Goal: Transaction & Acquisition: Purchase product/service

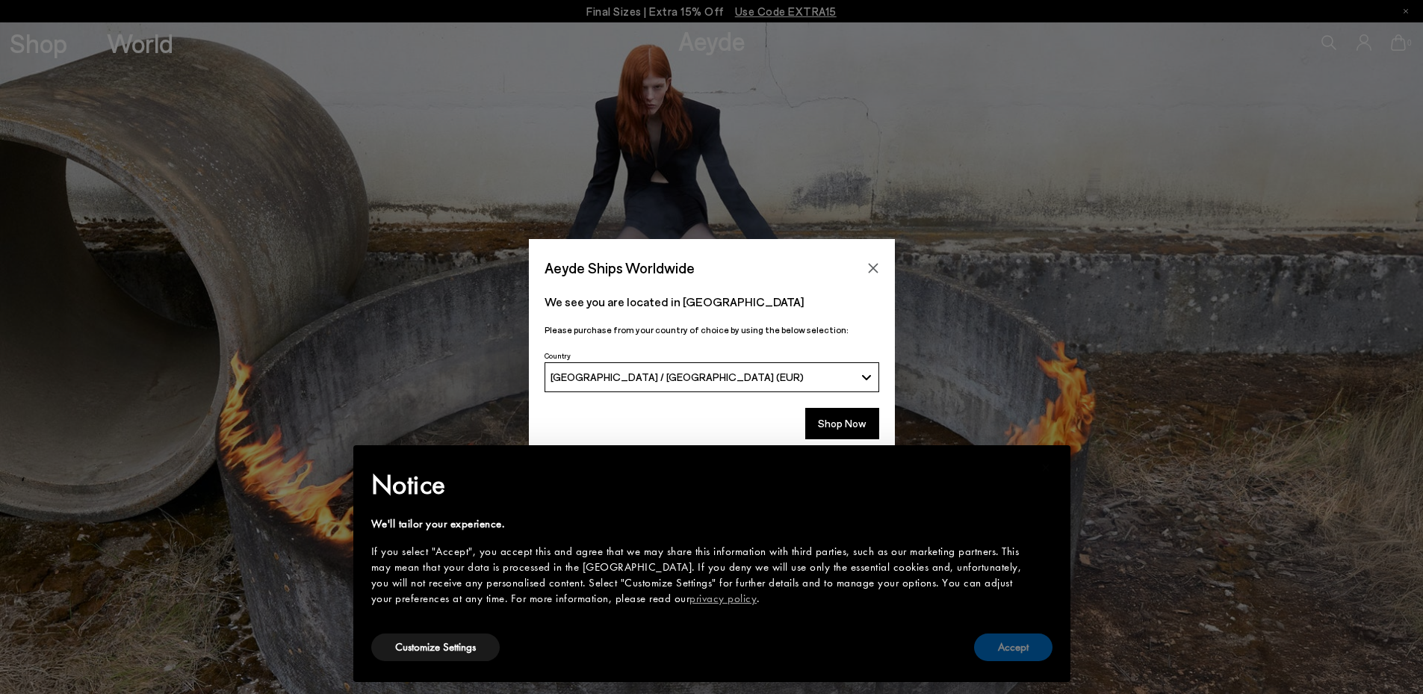
click at [1013, 645] on button "Accept" at bounding box center [1013, 647] width 78 height 28
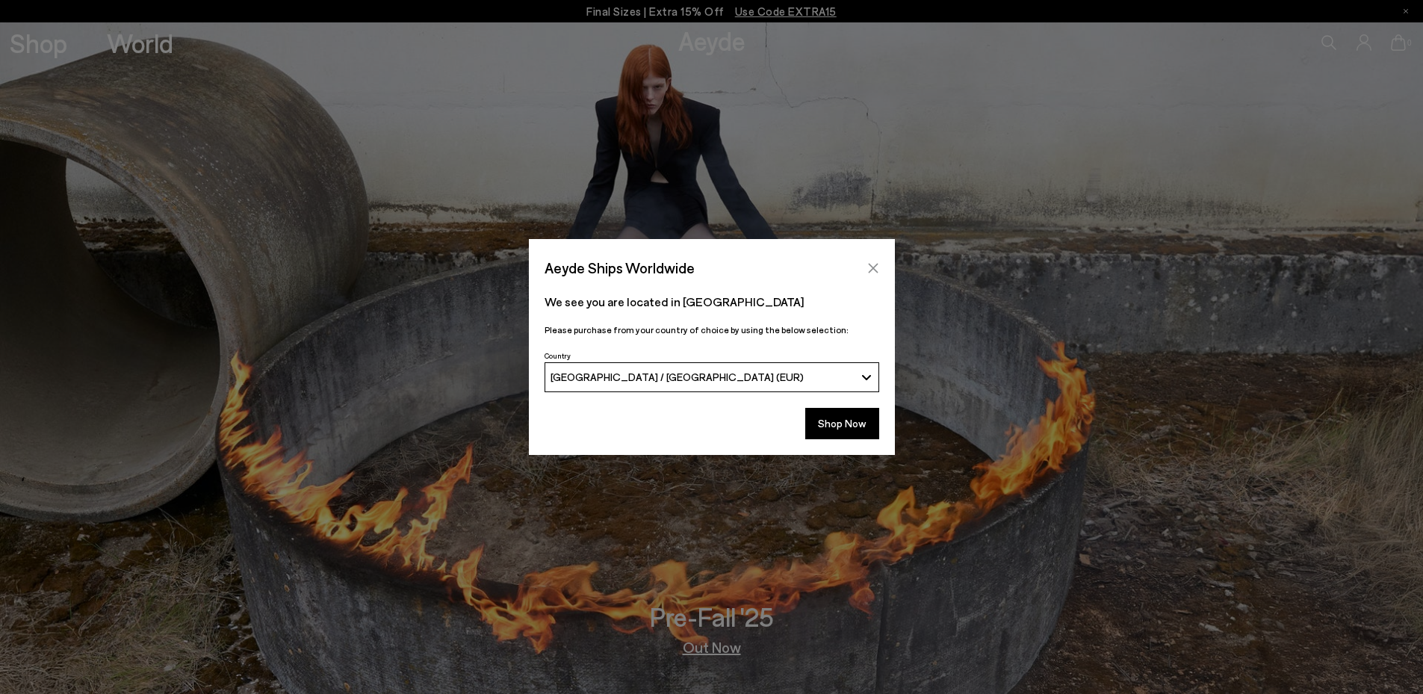
click at [878, 266] on icon "Close" at bounding box center [873, 268] width 12 height 12
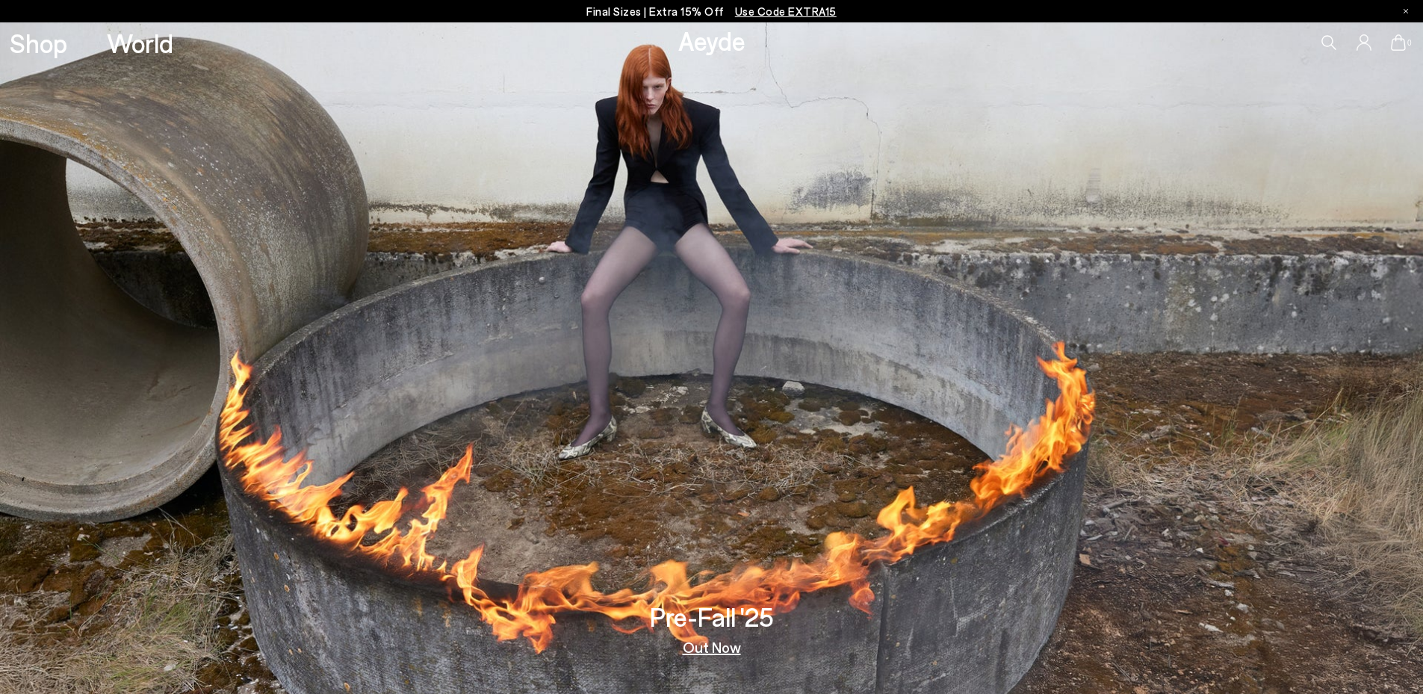
click at [1320, 43] on div "0" at bounding box center [1185, 42] width 474 height 40
click at [1340, 42] on div "0" at bounding box center [1185, 42] width 474 height 40
click at [1326, 43] on icon at bounding box center [1328, 42] width 15 height 15
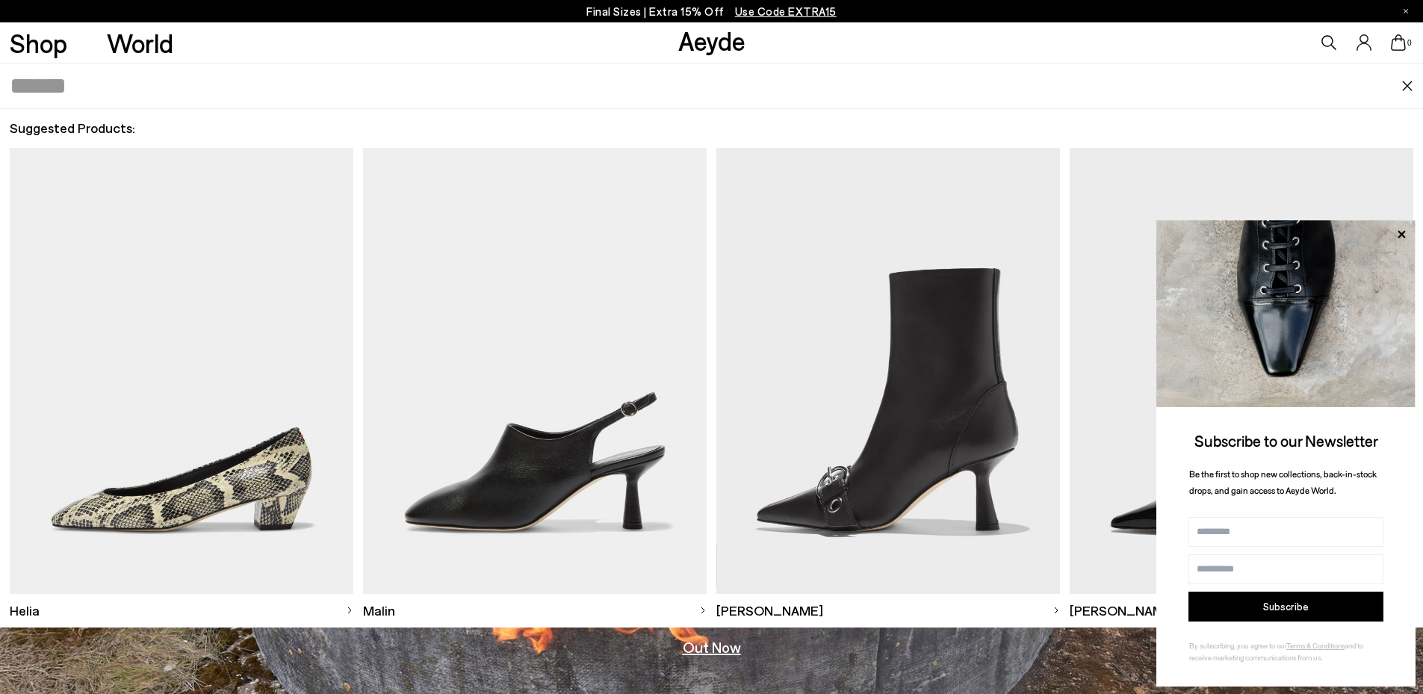
click at [78, 86] on input "text" at bounding box center [705, 85] width 1391 height 45
paste input "**********"
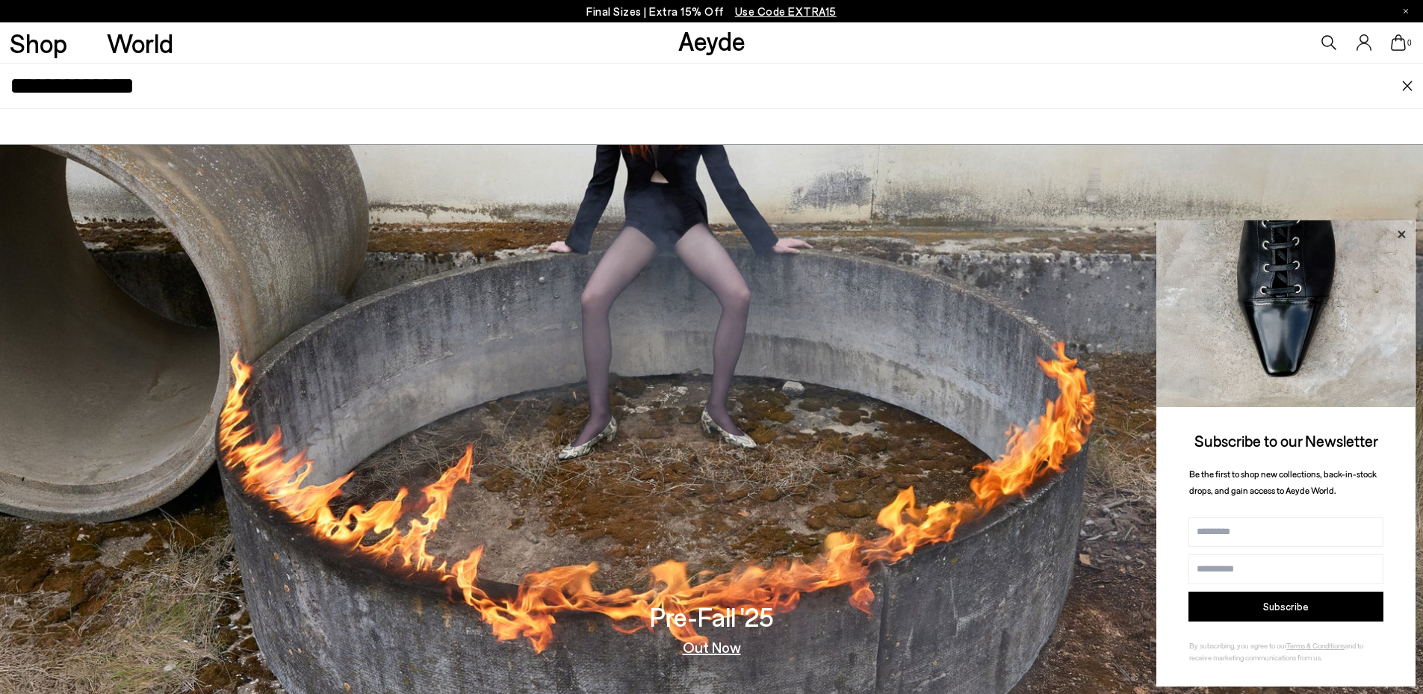
type input "**********"
click at [1400, 230] on icon at bounding box center [1400, 234] width 19 height 19
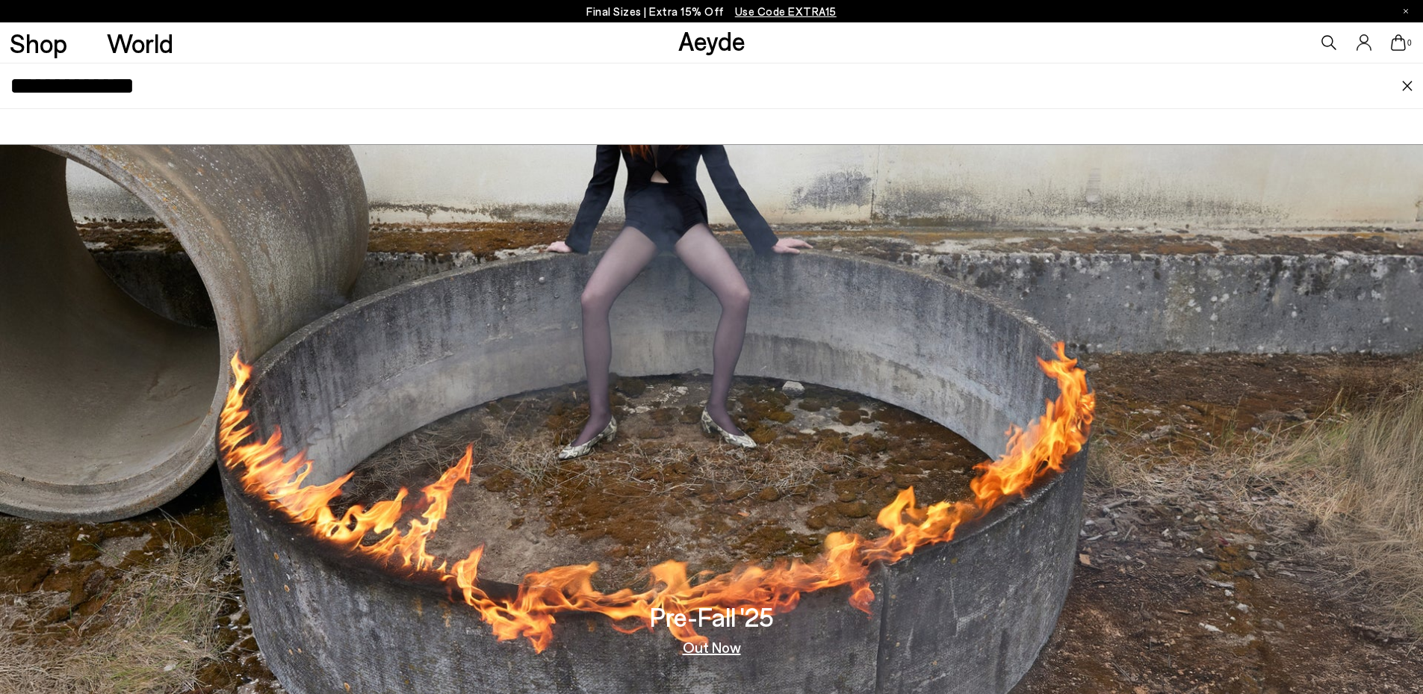
click at [261, 102] on input "**********" at bounding box center [705, 85] width 1391 height 45
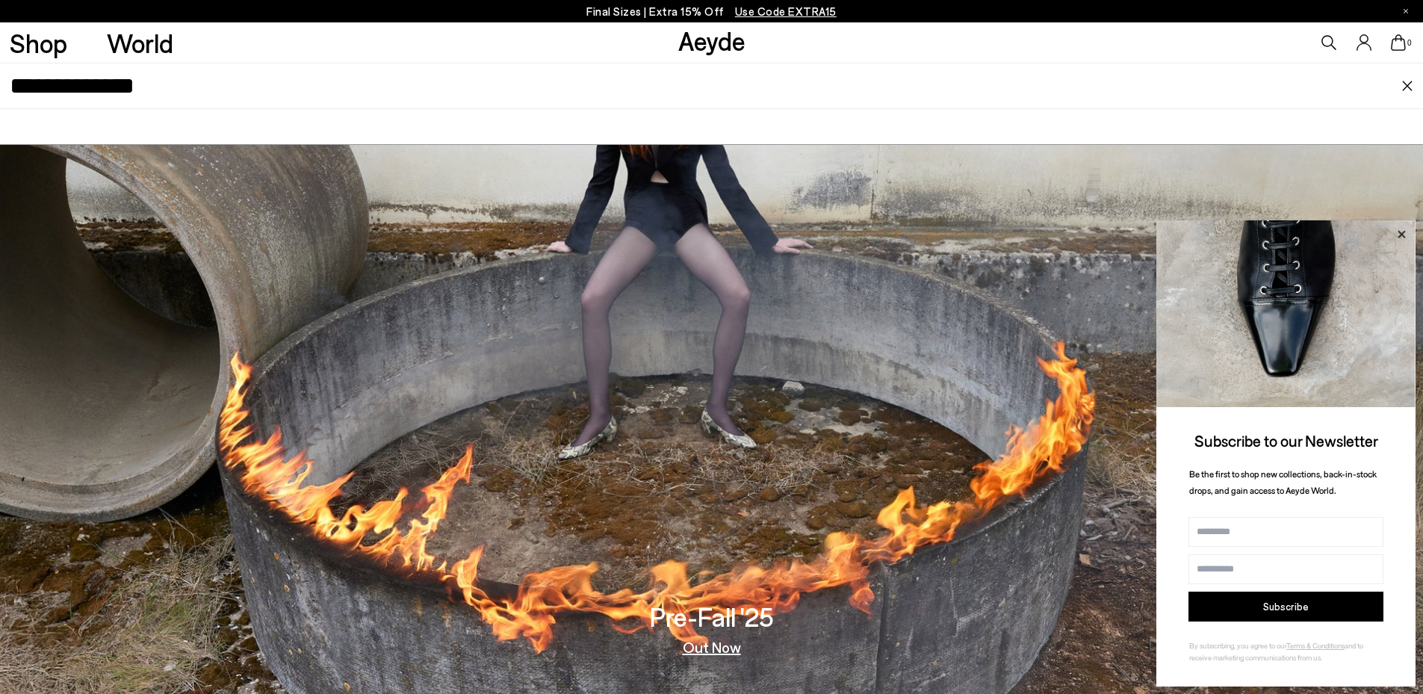
click at [1400, 231] on icon at bounding box center [1400, 234] width 19 height 19
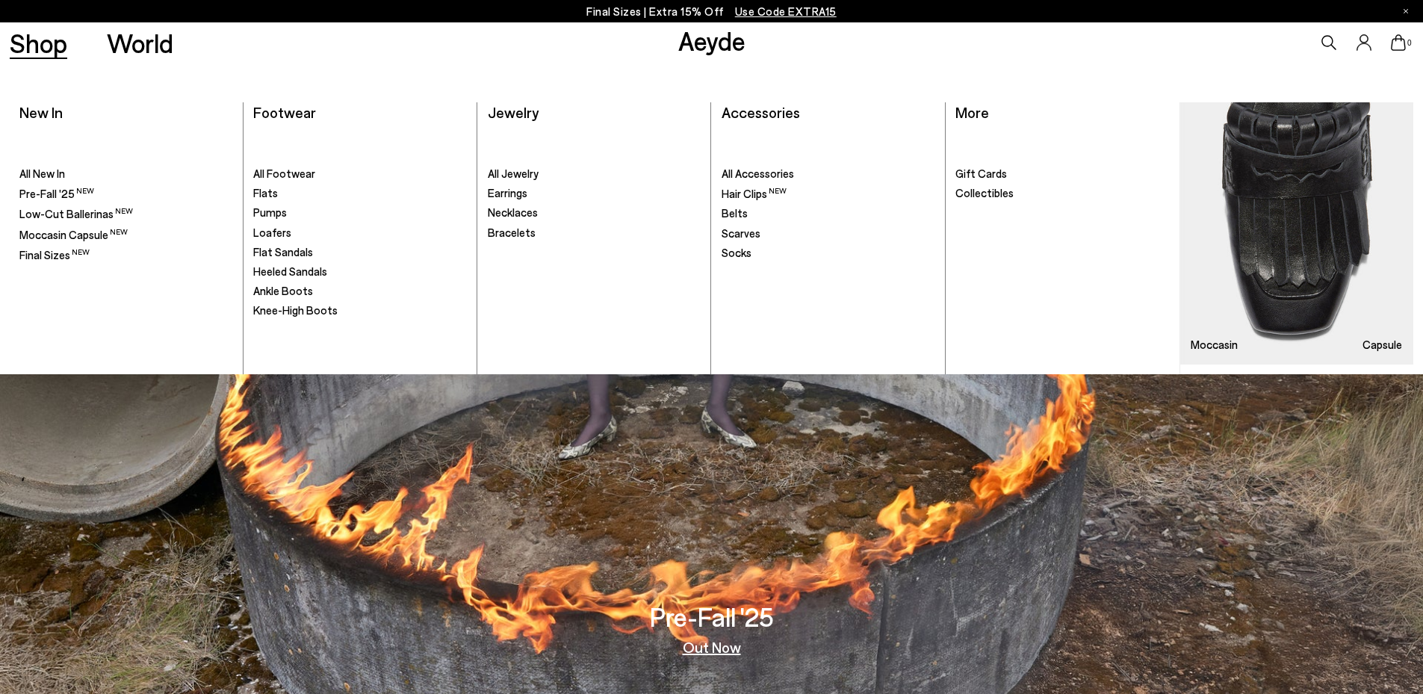
click at [38, 55] on link "Shop" at bounding box center [39, 43] width 58 height 26
click at [60, 193] on span "Pre-Fall '25" at bounding box center [46, 192] width 55 height 13
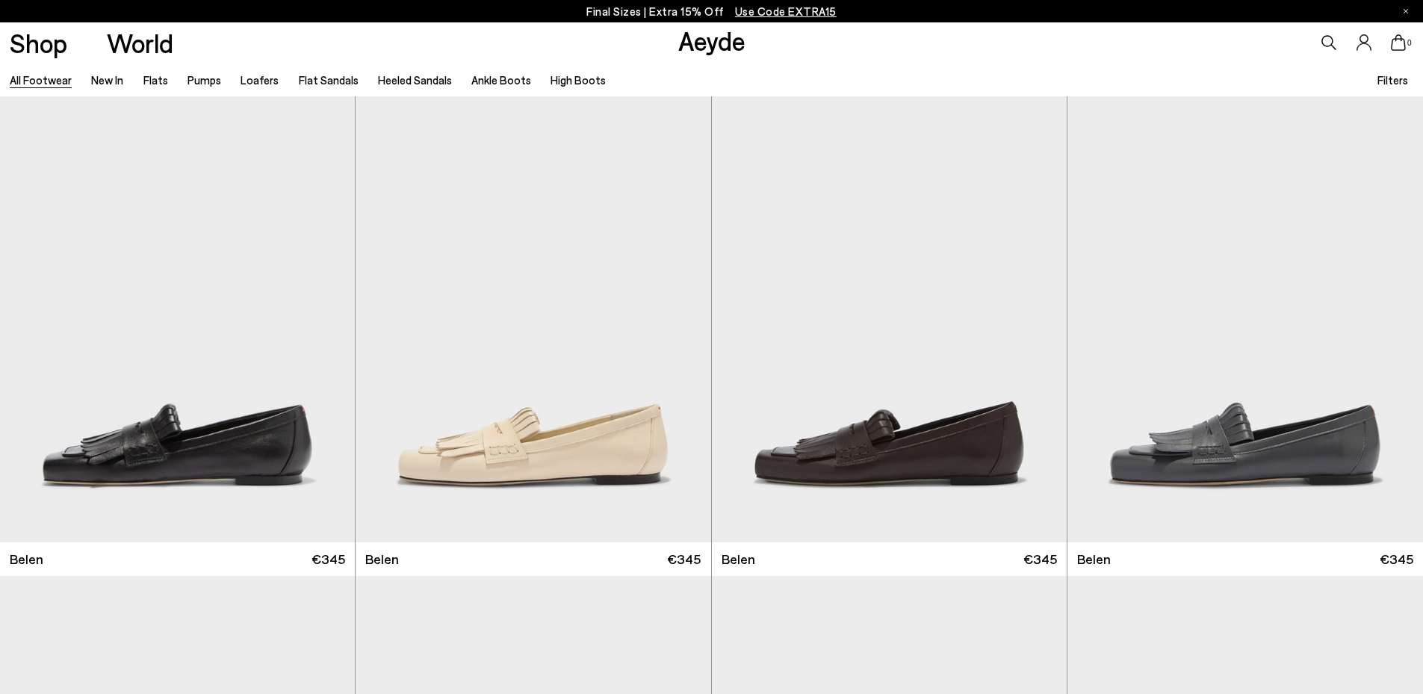
click at [55, 75] on link "All Footwear" at bounding box center [41, 79] width 62 height 13
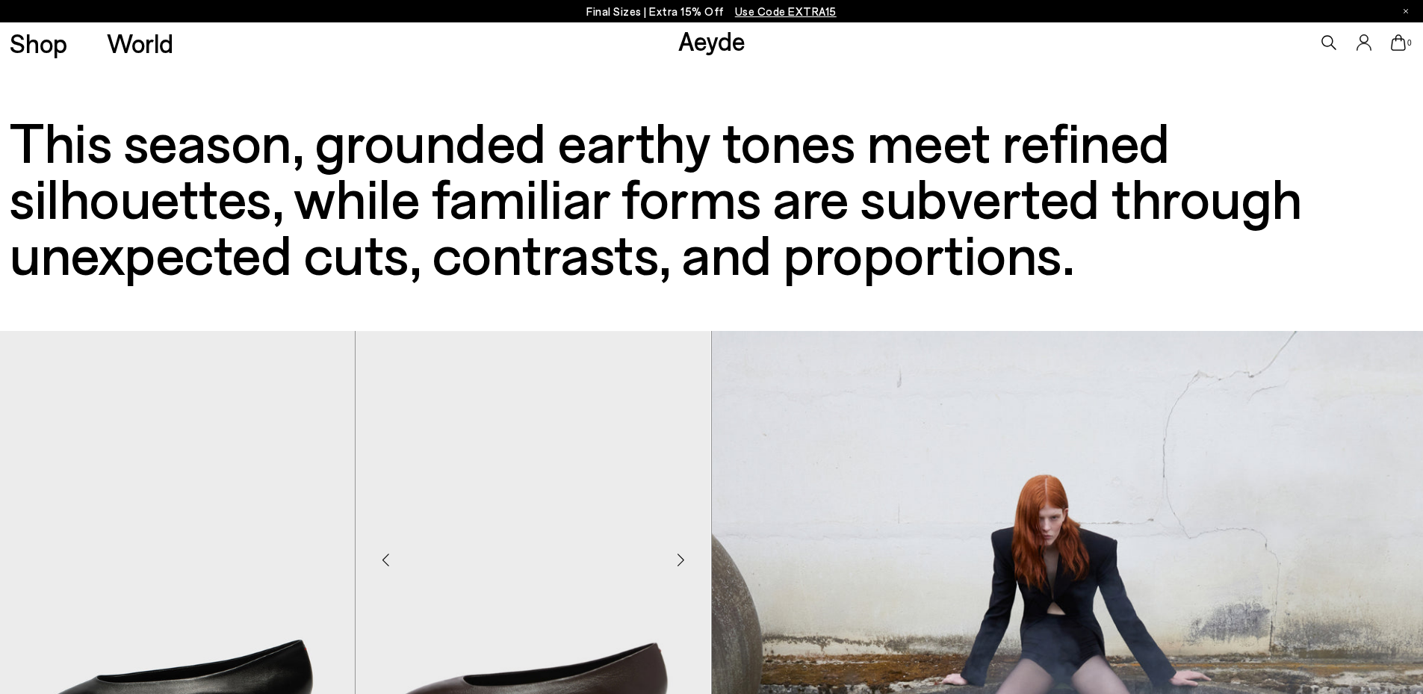
scroll to position [149, 0]
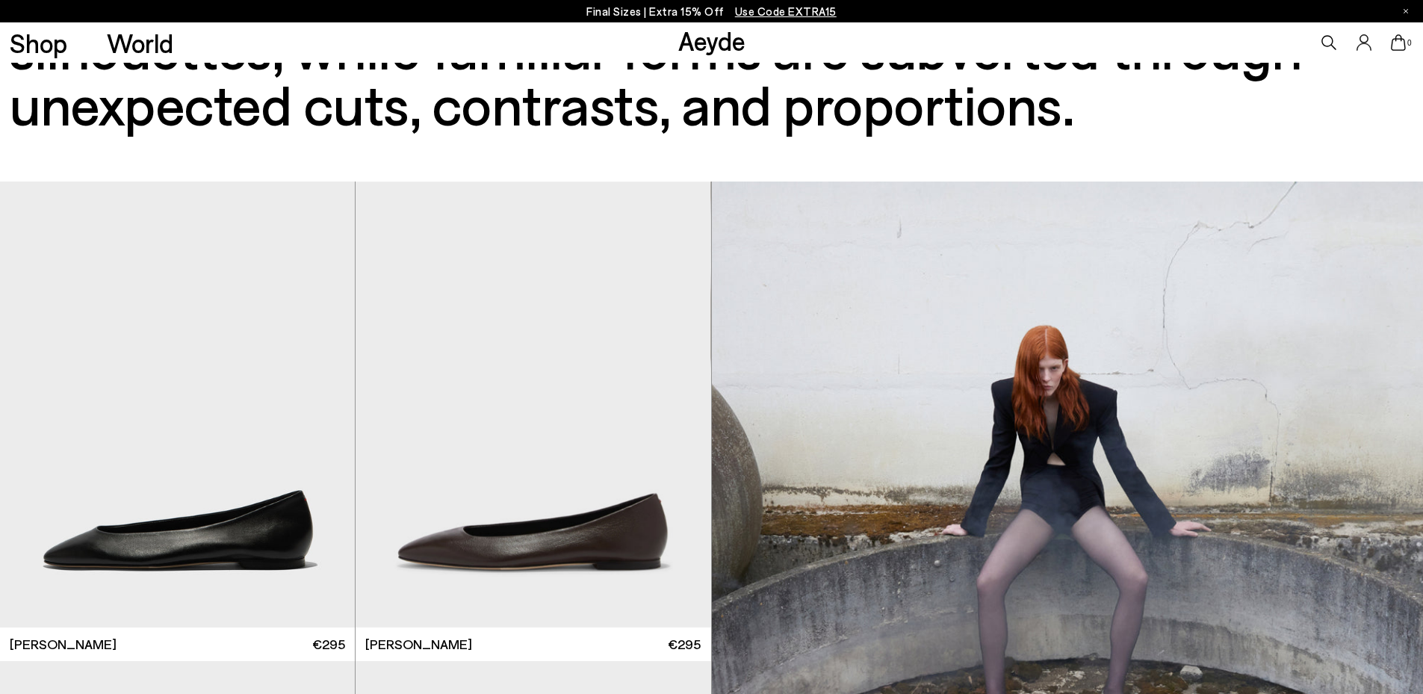
click at [1329, 39] on icon at bounding box center [1328, 42] width 15 height 15
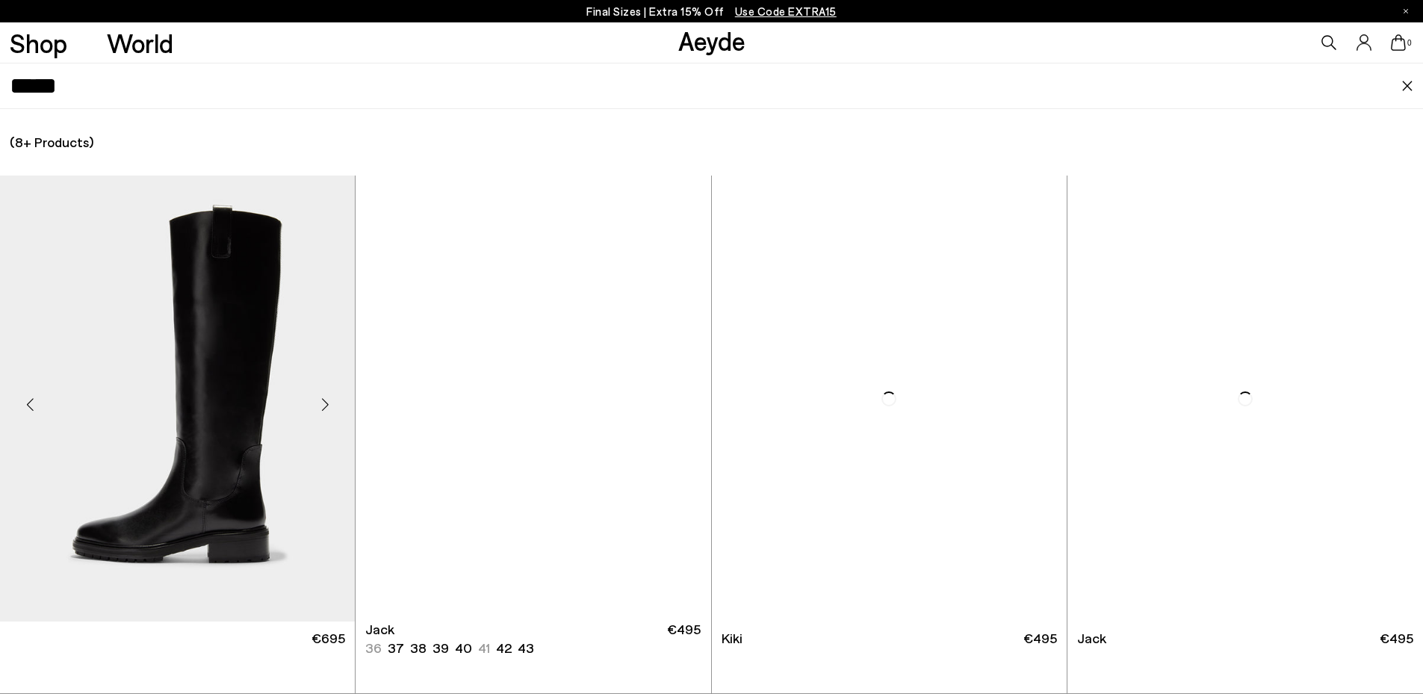
type input "*****"
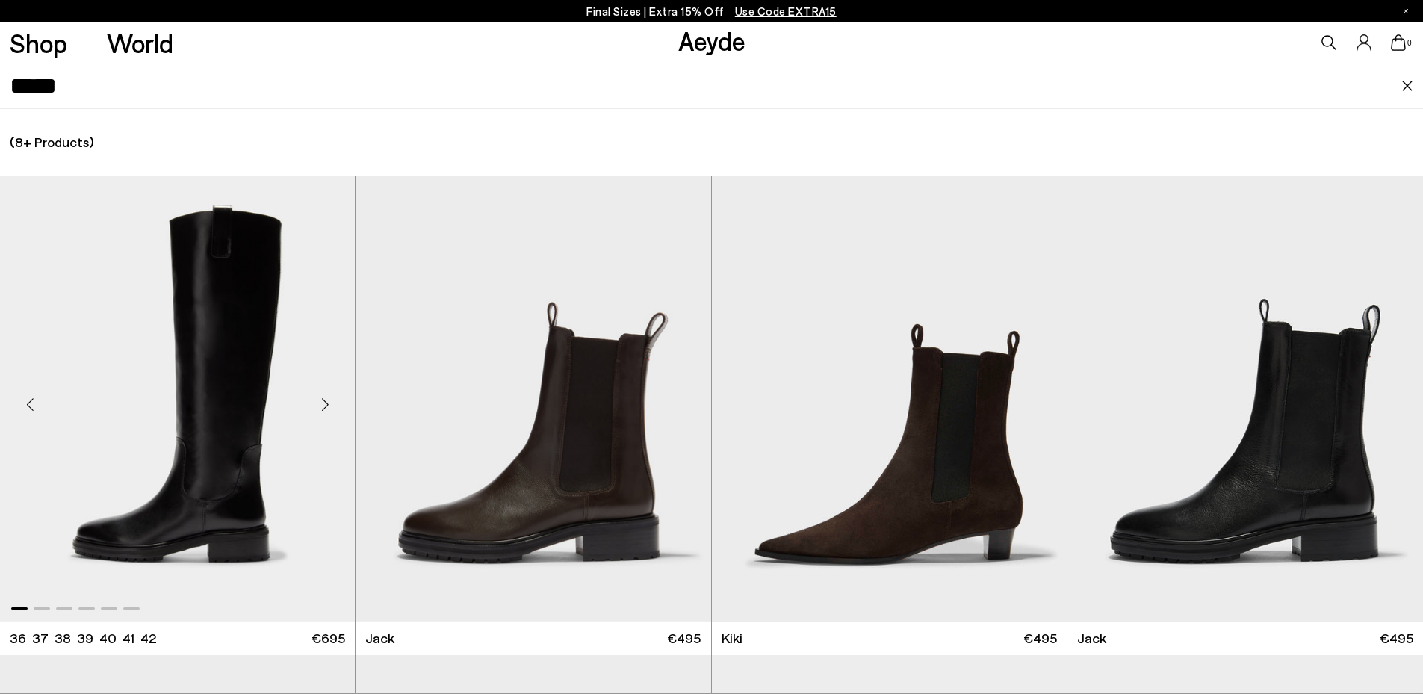
click at [283, 379] on img "1 / 6" at bounding box center [177, 399] width 355 height 446
click at [206, 543] on img "1 / 6" at bounding box center [177, 399] width 355 height 446
click at [170, 560] on img "1 / 6" at bounding box center [177, 399] width 355 height 446
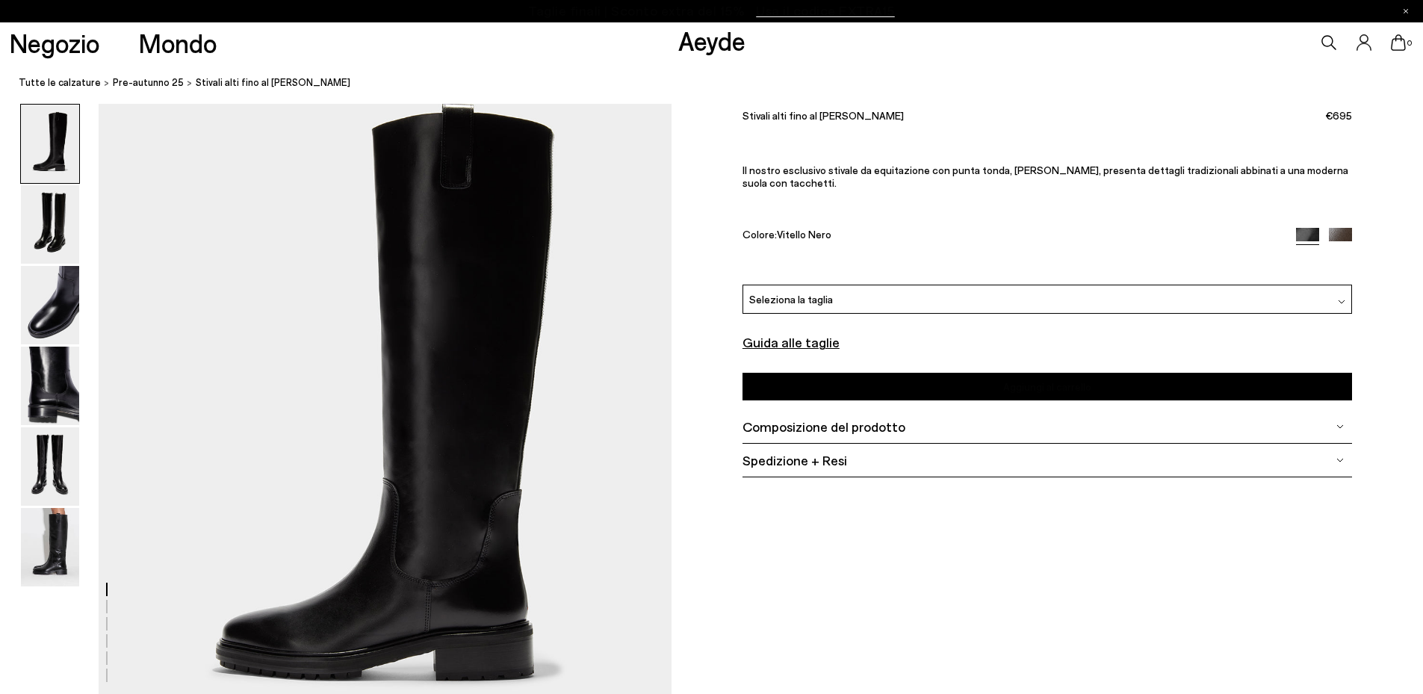
click at [825, 418] on font "Composizione del prodotto" at bounding box center [823, 426] width 163 height 16
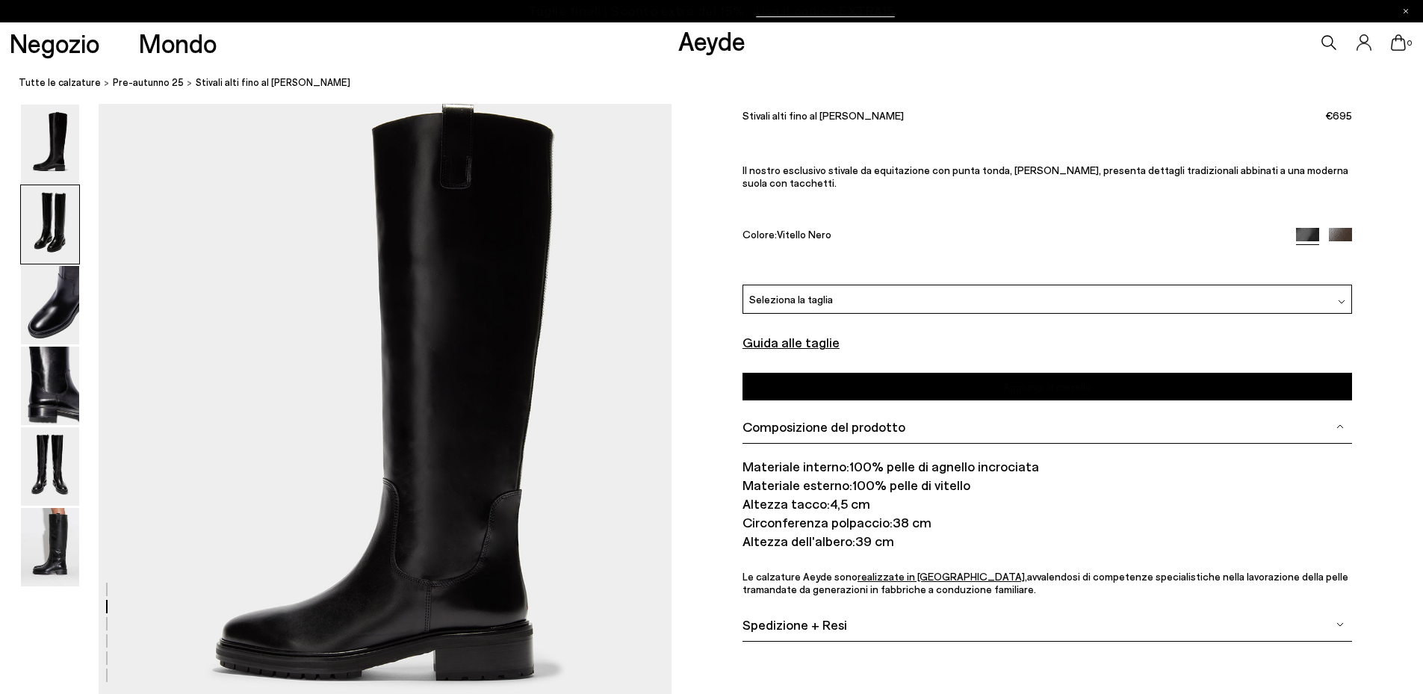
scroll to position [606, 0]
